Goal: Check status: Check status

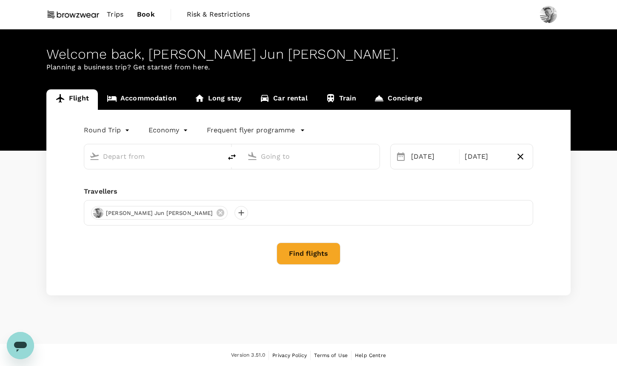
click at [126, 12] on link "Trips" at bounding box center [115, 14] width 30 height 29
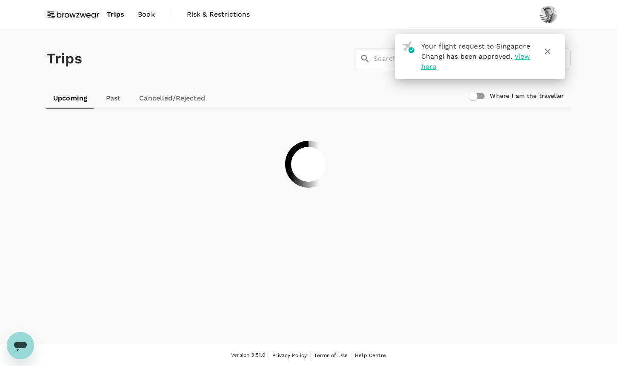
click at [124, 102] on link "Past" at bounding box center [113, 98] width 38 height 20
click at [548, 54] on icon "button" at bounding box center [548, 51] width 10 height 10
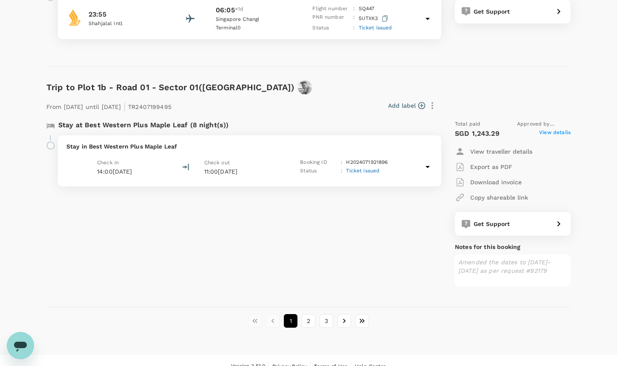
scroll to position [1917, 0]
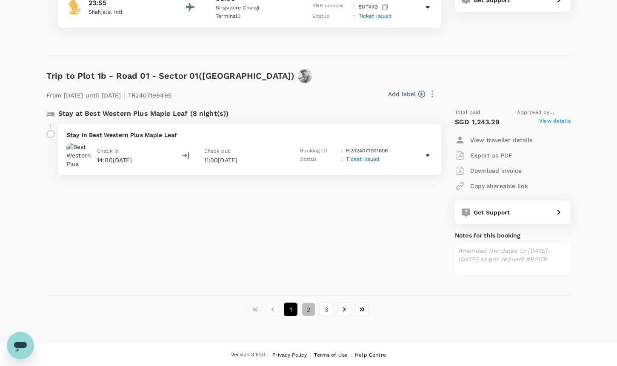
click at [306, 310] on button "2" at bounding box center [309, 310] width 14 height 14
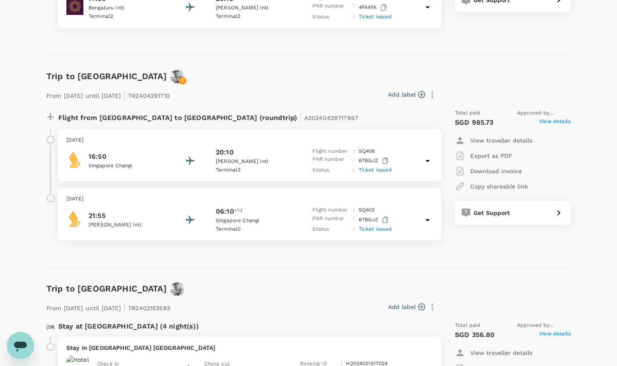
scroll to position [1102, 0]
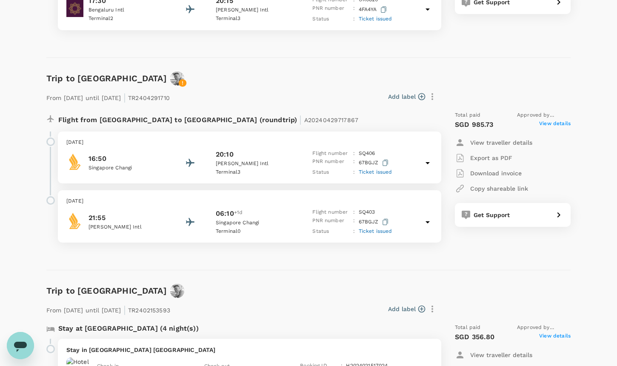
click at [305, 105] on div "Flight from [GEOGRAPHIC_DATA] to [GEOGRAPHIC_DATA] (roundtrip) | A20240429717867" at bounding box center [239, 117] width 398 height 27
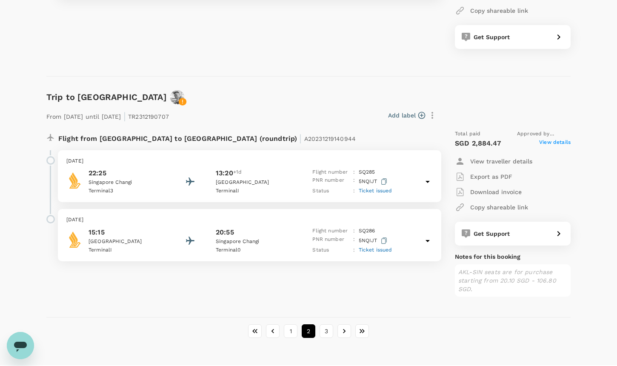
scroll to position [2095, 0]
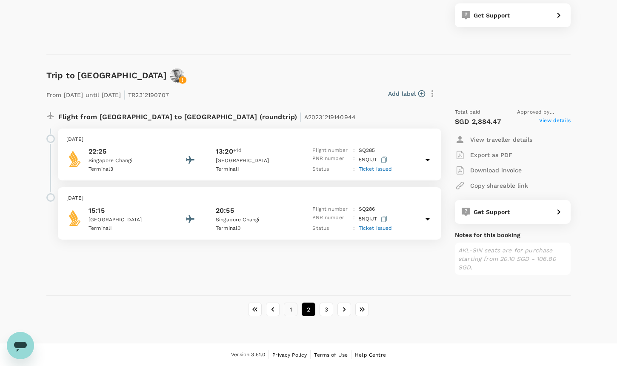
click at [286, 311] on button "1" at bounding box center [291, 310] width 14 height 14
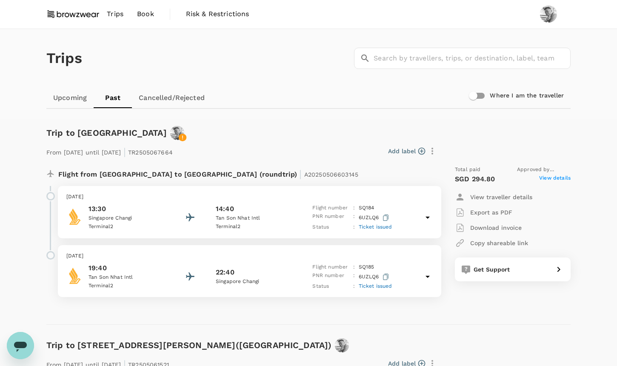
scroll to position [1917, 0]
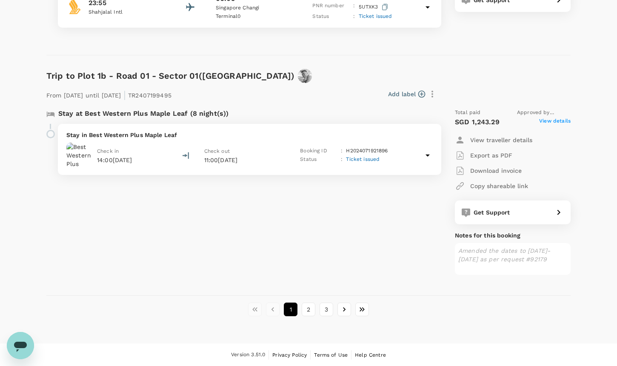
click at [291, 314] on button "1" at bounding box center [291, 310] width 14 height 14
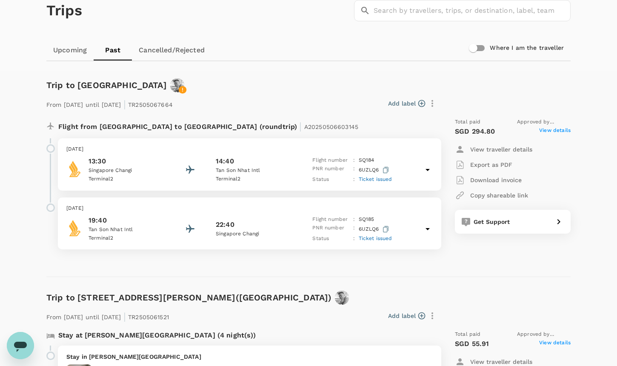
scroll to position [0, 0]
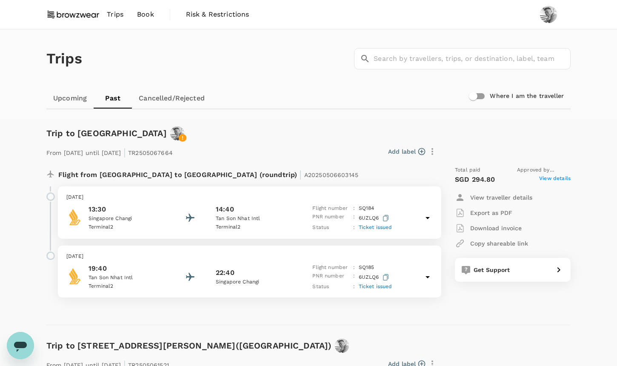
click at [55, 99] on link "Upcoming" at bounding box center [69, 98] width 47 height 20
